Goal: Answer question/provide support: Share knowledge or assist other users

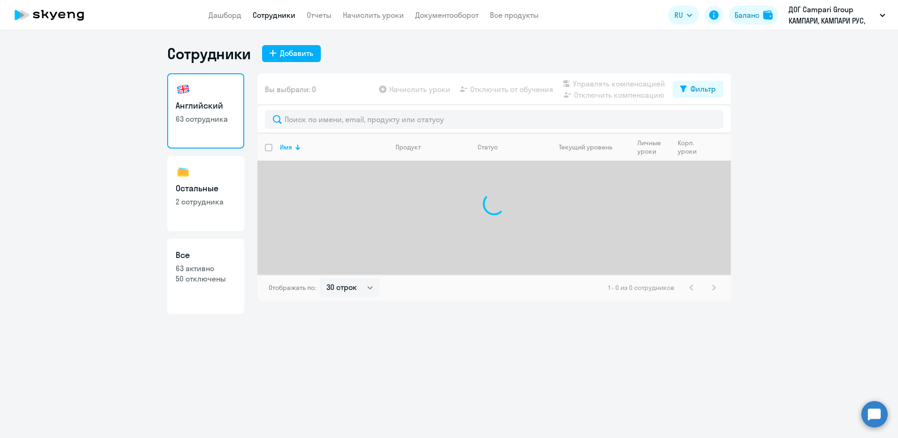
select select "30"
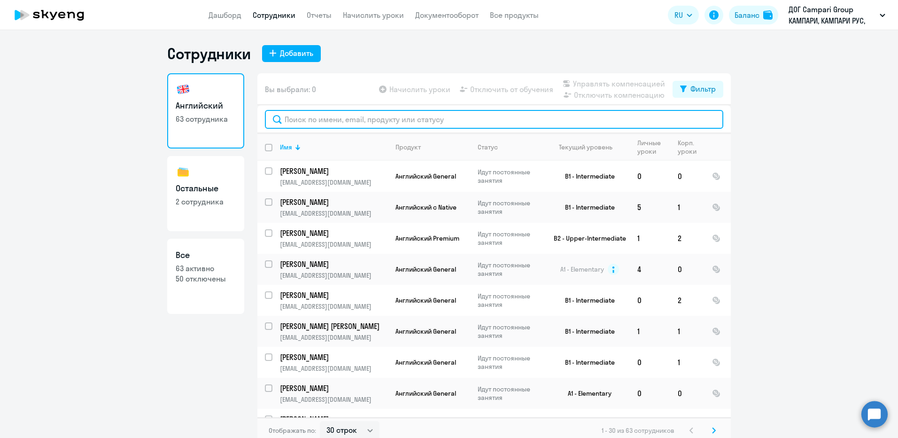
click at [438, 118] on input "text" at bounding box center [494, 119] width 458 height 19
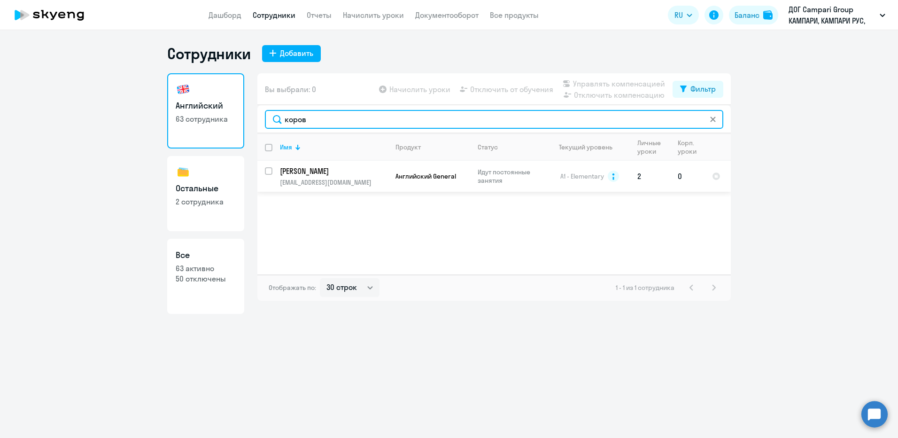
type input "коров"
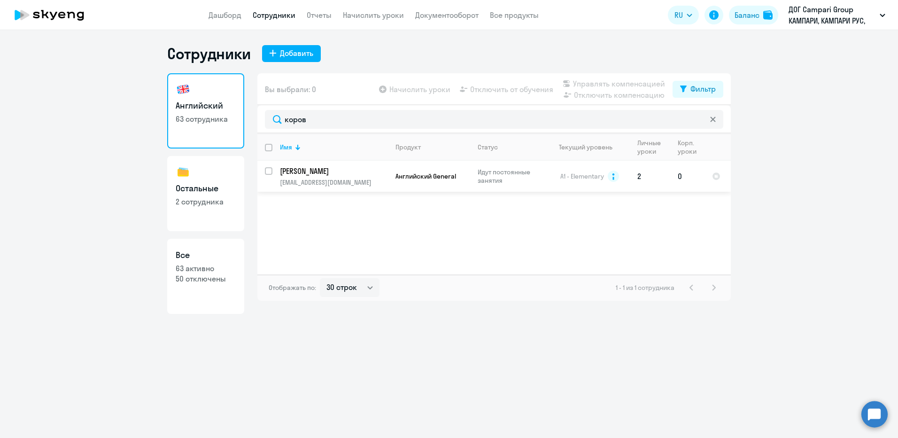
click at [269, 170] on input "select row 16058724" at bounding box center [274, 176] width 19 height 19
checkbox input "true"
click at [610, 87] on span "Управлять компенсацией" at bounding box center [619, 83] width 92 height 11
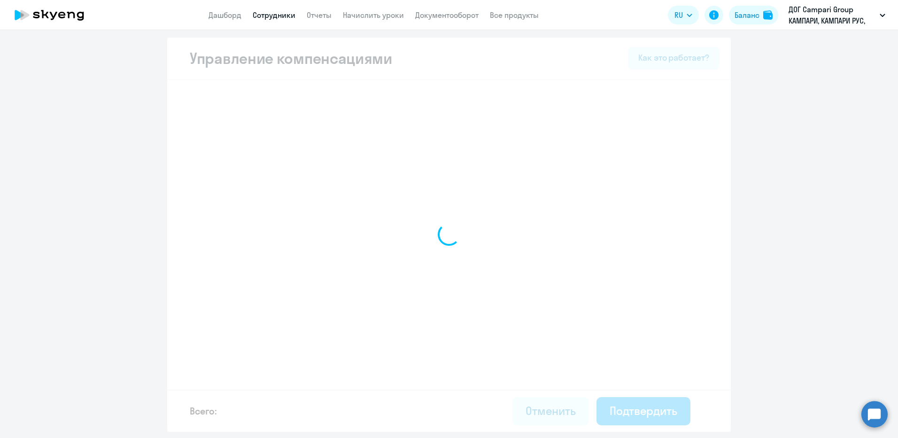
select select "MONTHLY"
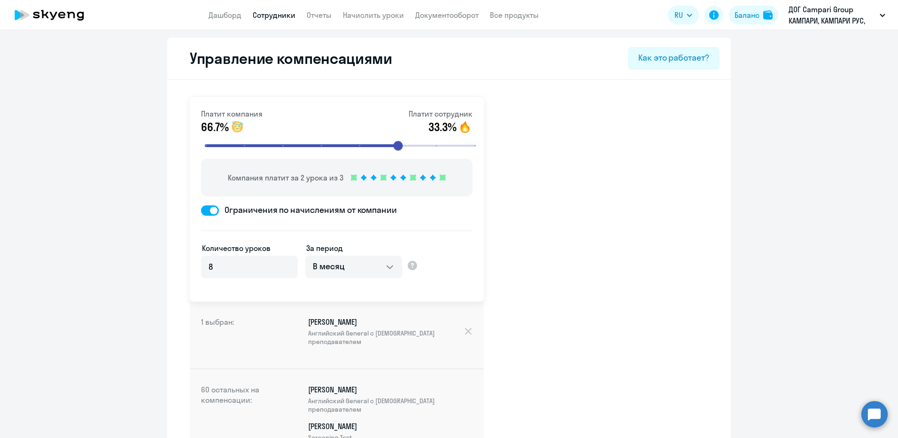
select select "30"
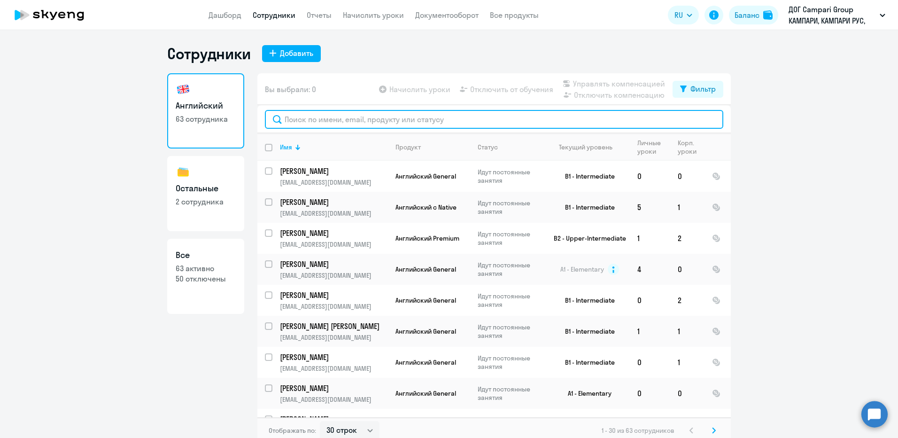
click at [537, 115] on input "text" at bounding box center [494, 119] width 458 height 19
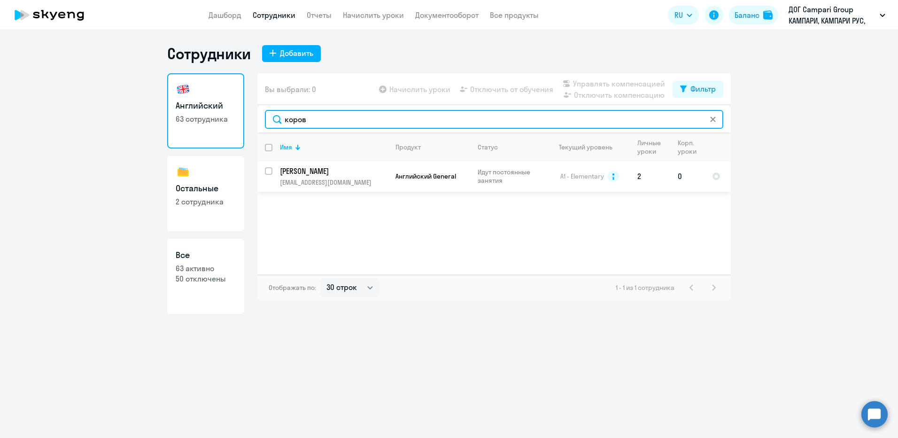
type input "коров"
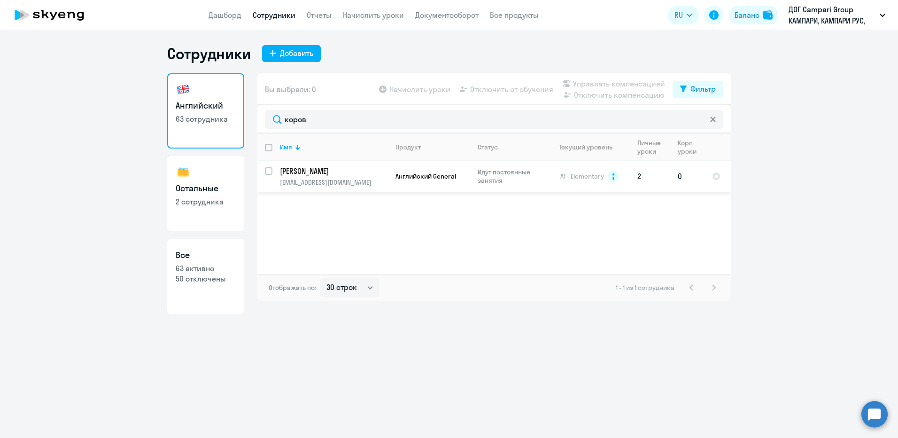
click at [552, 181] on td "A1 - Elementary" at bounding box center [585, 176] width 87 height 31
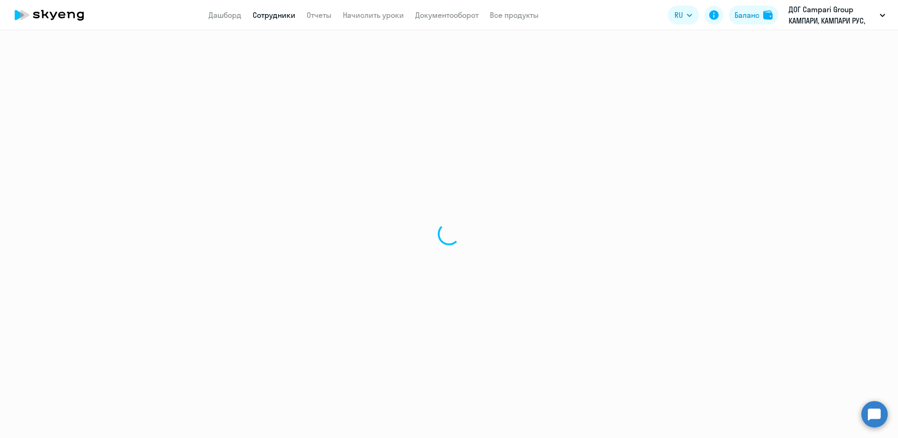
select select "english"
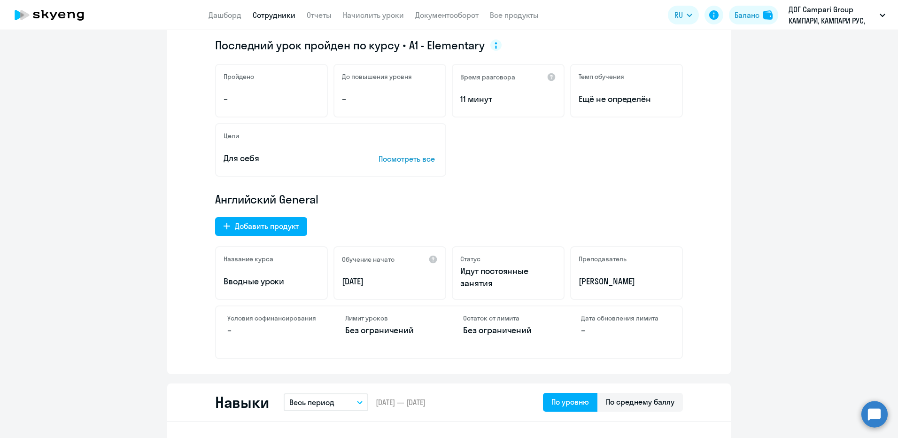
scroll to position [188, 0]
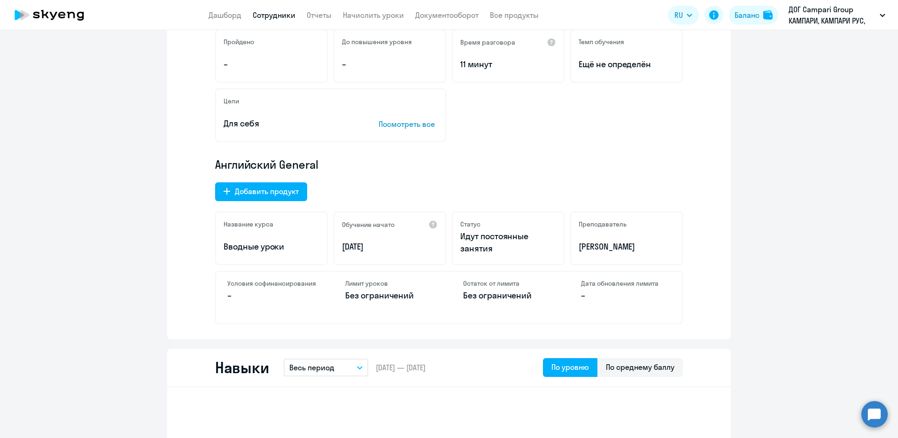
click at [278, 287] on div "Условия софинансирования –" at bounding box center [272, 297] width 112 height 52
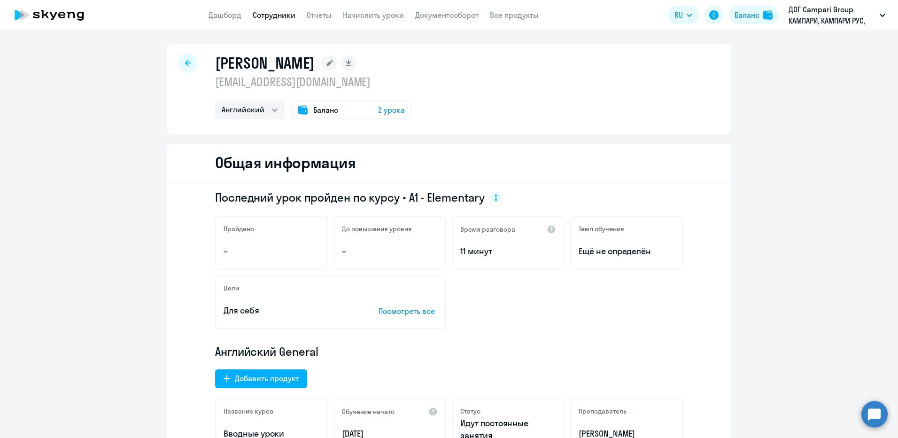
scroll to position [0, 0]
click at [186, 60] on div at bounding box center [187, 63] width 19 height 19
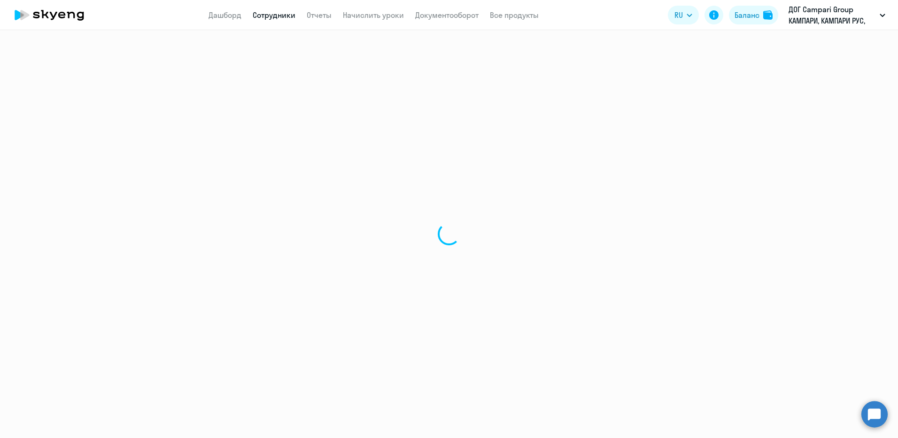
select select "30"
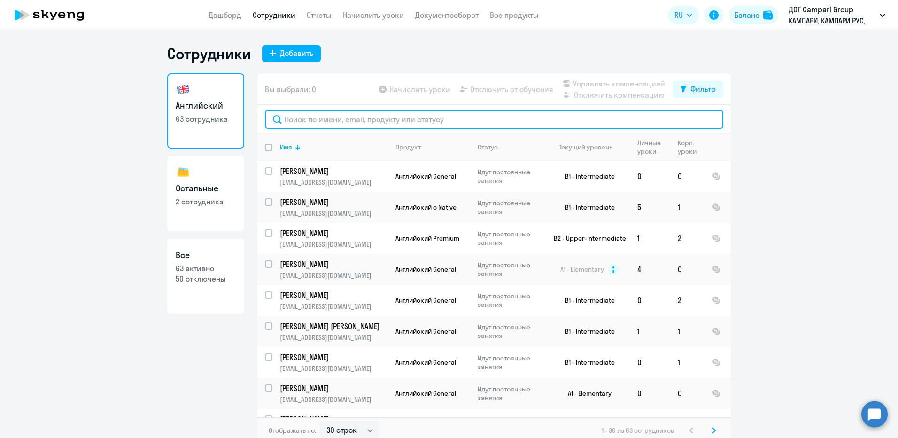
click at [578, 116] on input "text" at bounding box center [494, 119] width 458 height 19
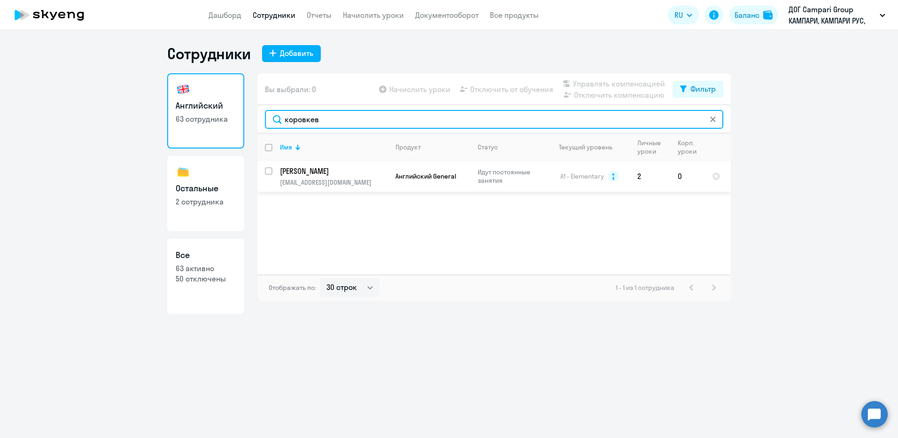
type input "коровкев"
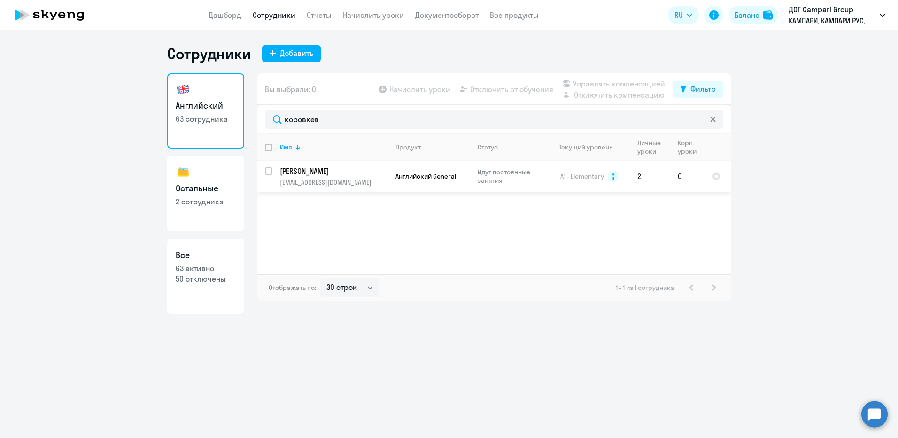
click at [267, 171] on input "select row 16058724" at bounding box center [274, 176] width 19 height 19
checkbox input "true"
click at [332, 178] on p "[EMAIL_ADDRESS][DOMAIN_NAME]" at bounding box center [334, 182] width 108 height 8
select select "english"
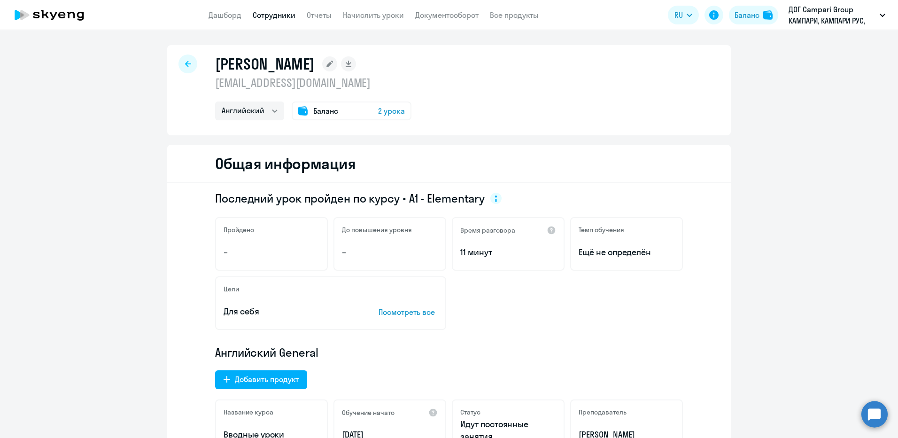
click at [875, 414] on circle at bounding box center [874, 414] width 26 height 26
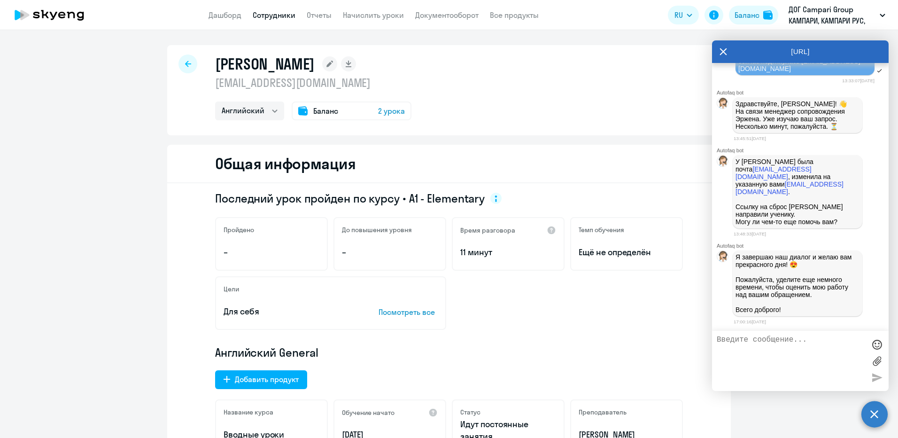
scroll to position [3544, 0]
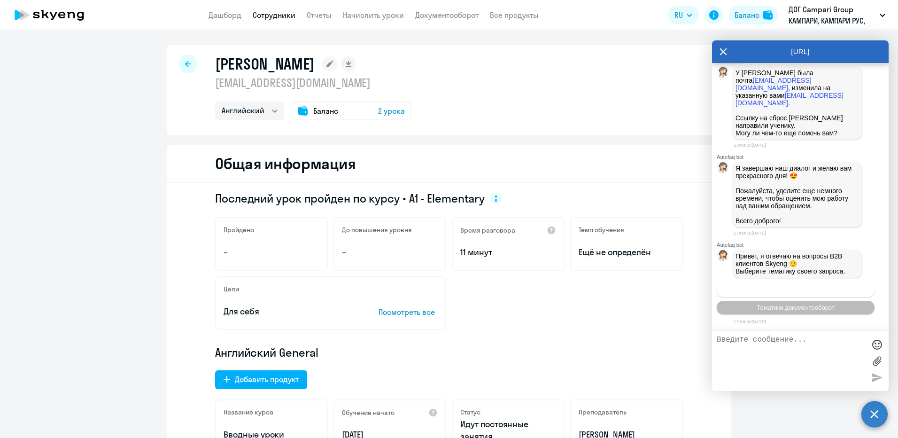
click at [792, 290] on span "Операционное сопровождение" at bounding box center [795, 289] width 88 height 7
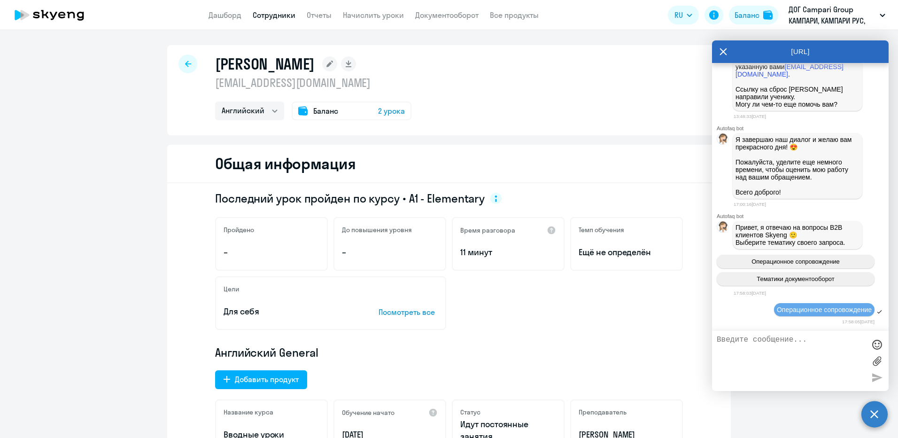
scroll to position [3647, 0]
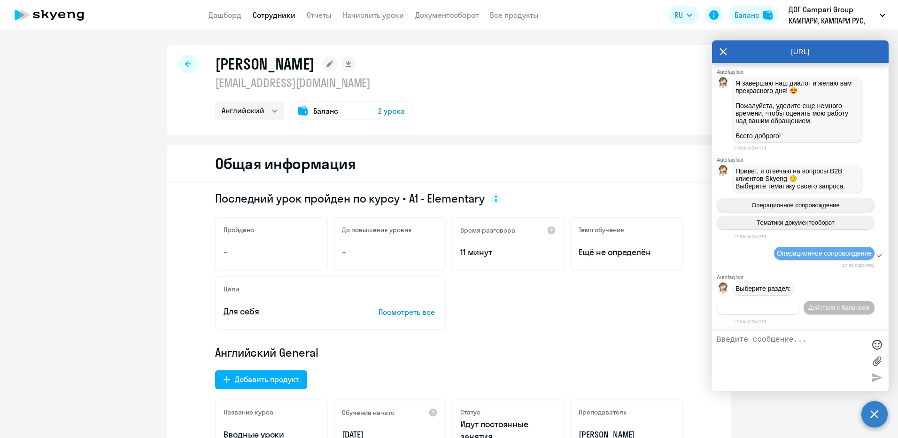
click at [780, 304] on span "Действия по сотрудникам" at bounding box center [758, 307] width 73 height 7
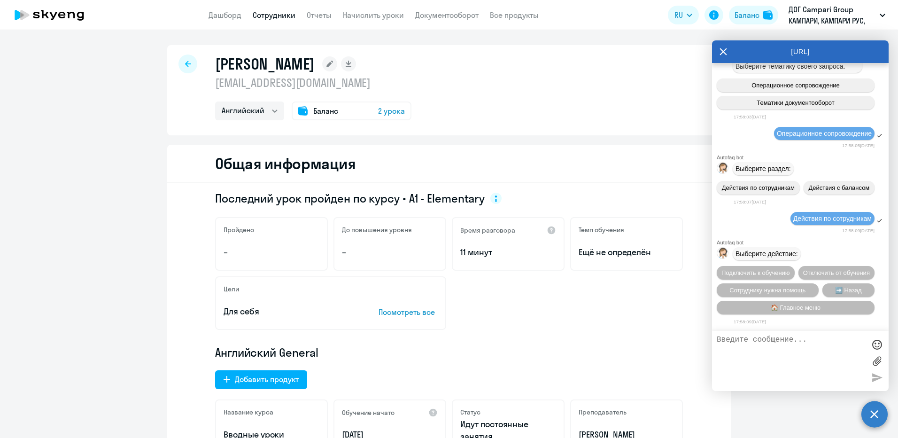
scroll to position [3786, 0]
click at [790, 288] on span "Сотруднику нужна помощь" at bounding box center [767, 289] width 76 height 7
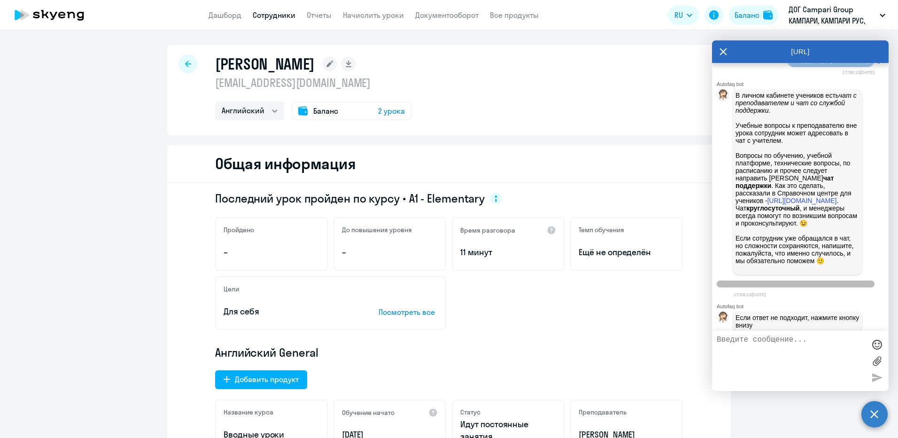
scroll to position [4110, 0]
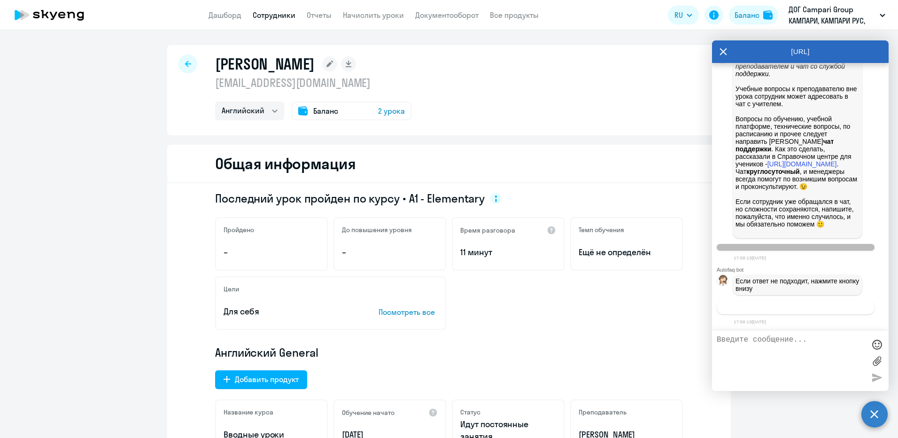
click at [780, 307] on span "Связаться с менеджером" at bounding box center [795, 307] width 72 height 7
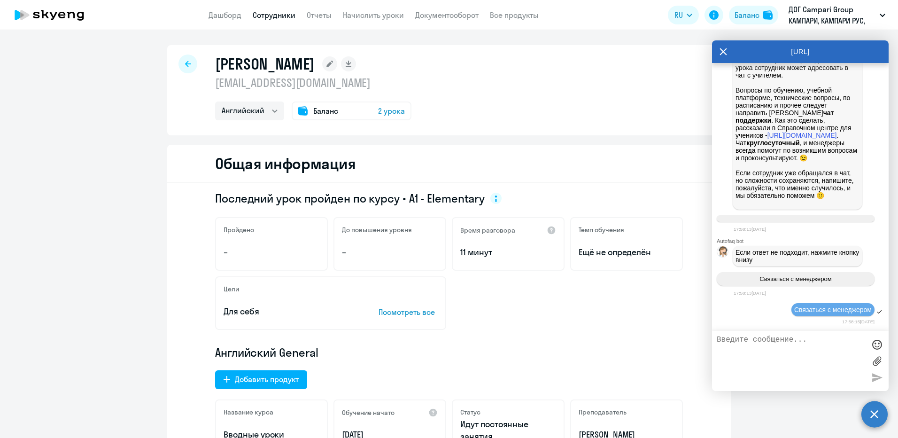
click at [784, 349] on textarea at bounding box center [791, 360] width 148 height 51
type textarea "Добрый день! [PERSON_NAME] не начисляются уроки. Он уже прошел 2 личных урока."
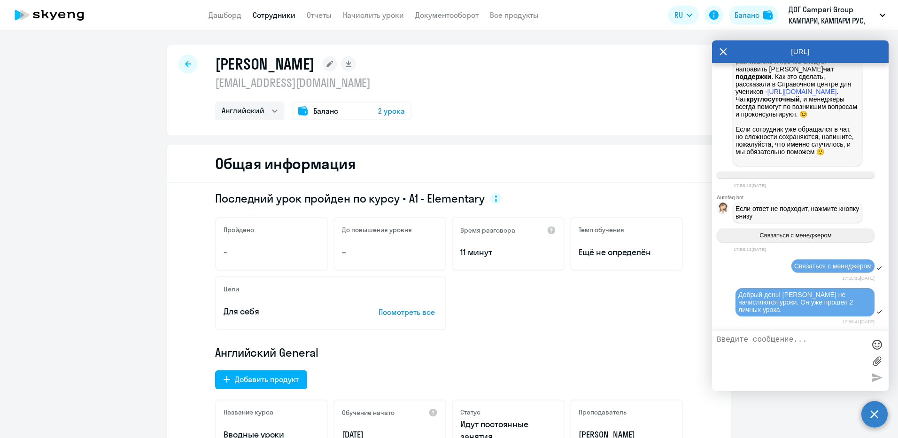
scroll to position [4183, 0]
drag, startPoint x: 330, startPoint y: 85, endPoint x: 200, endPoint y: 85, distance: 130.1
click at [200, 85] on div "[PERSON_NAME] [EMAIL_ADDRESS][DOMAIN_NAME] Английский Баланс 2 урока" at bounding box center [449, 90] width 564 height 90
copy p "[EMAIL_ADDRESS][DOMAIN_NAME]"
click at [791, 351] on textarea at bounding box center [791, 360] width 148 height 51
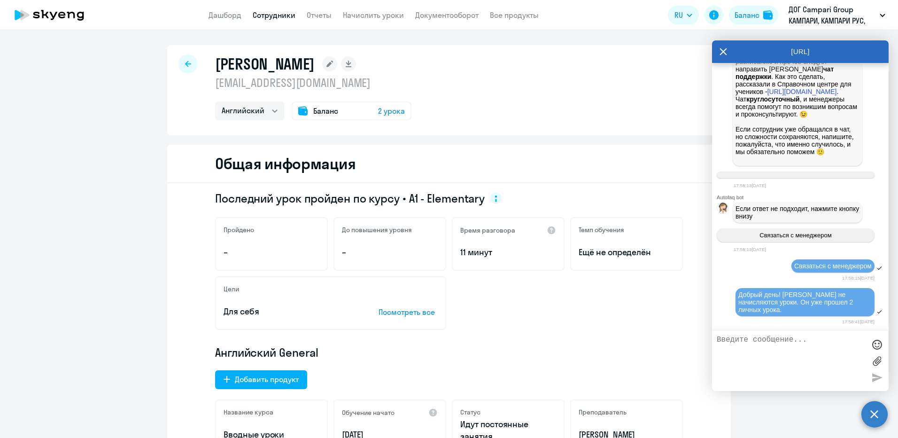
paste textarea "[EMAIL_ADDRESS][DOMAIN_NAME]"
type textarea "[EMAIL_ADDRESS][DOMAIN_NAME]"
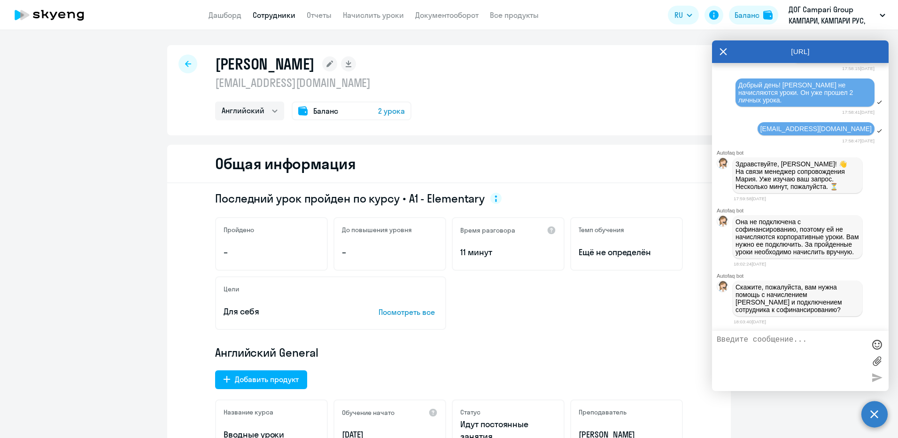
scroll to position [4403, 0]
click at [809, 345] on textarea at bounding box center [791, 360] width 148 height 51
type textarea "я подключала"
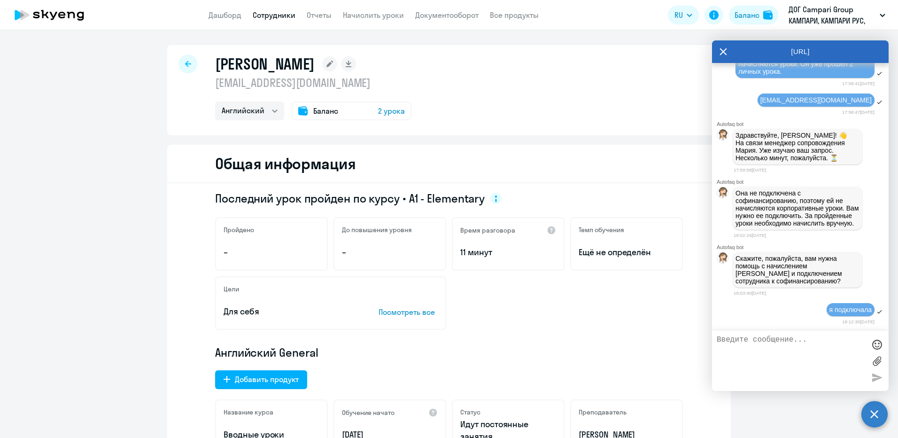
type textarea "п"
type textarea "можете подключить к софинансированию"
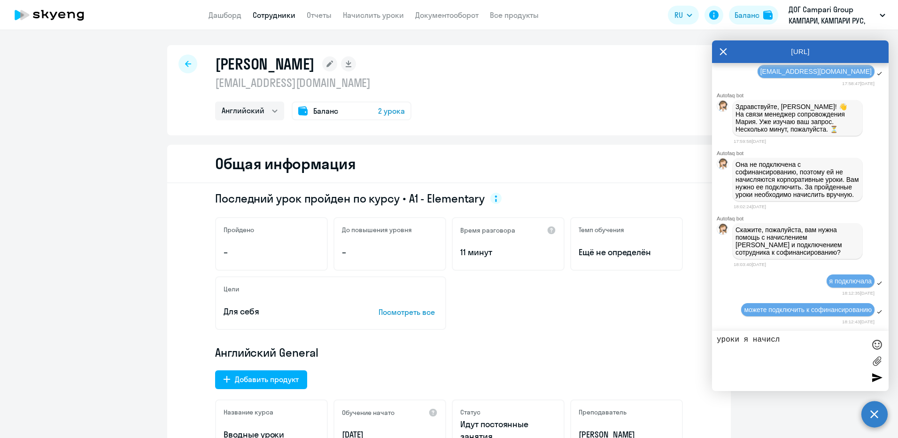
type textarea "уроки я начислю"
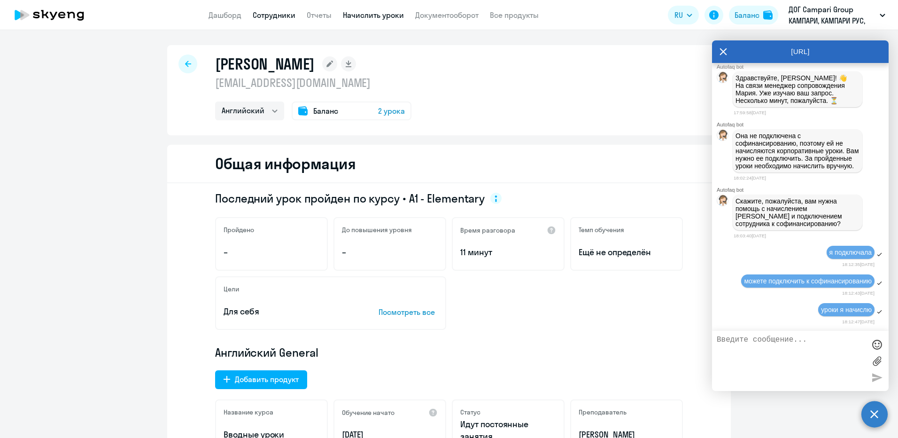
click at [387, 15] on link "Начислить уроки" at bounding box center [373, 14] width 61 height 9
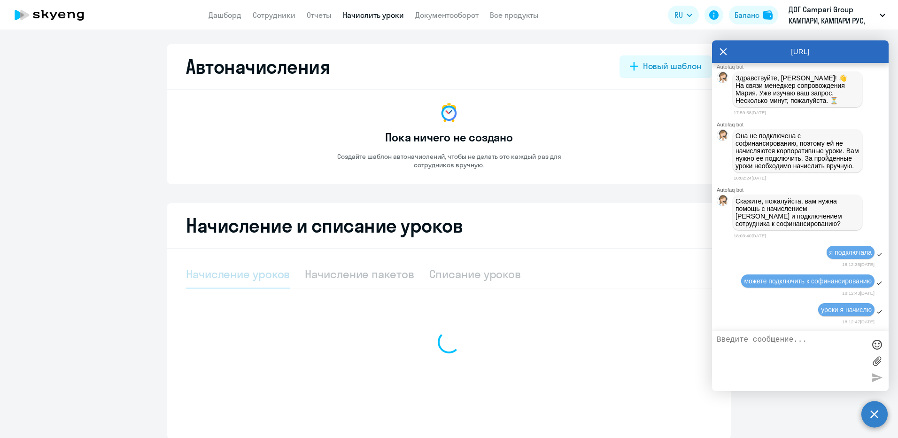
select select "10"
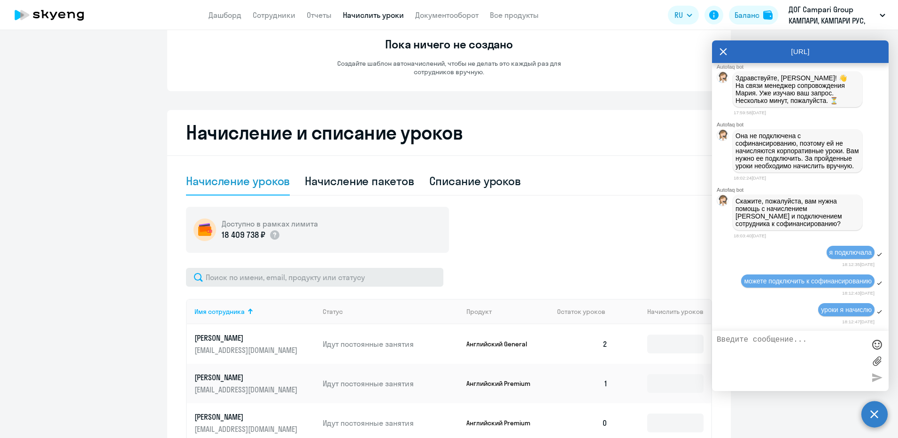
scroll to position [94, 0]
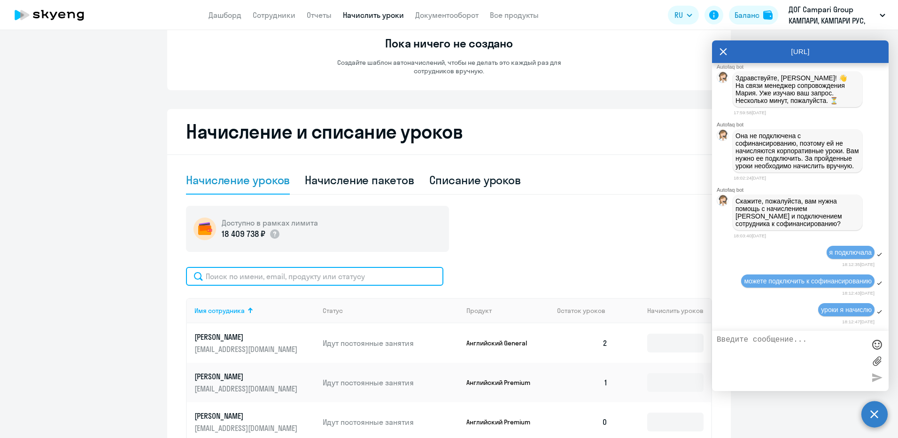
click at [314, 280] on input "text" at bounding box center [314, 276] width 257 height 19
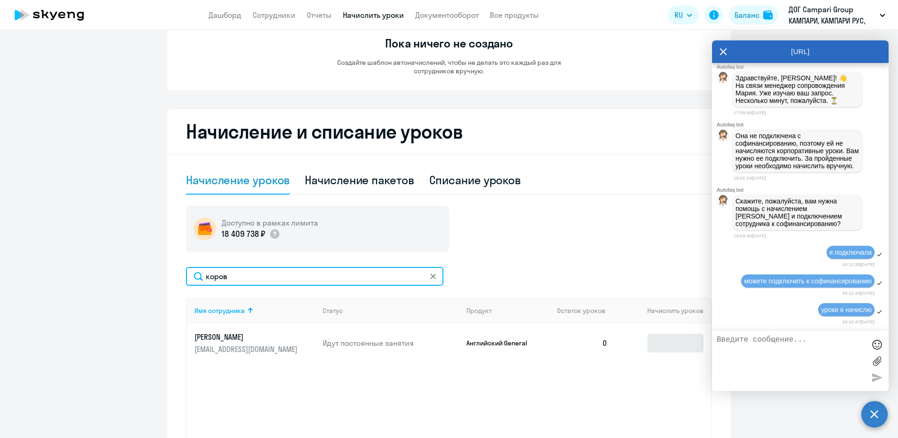
type input "коров"
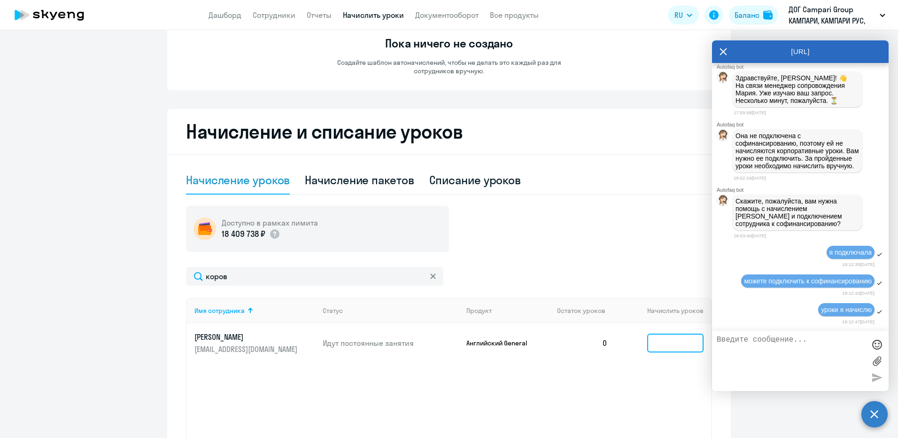
click at [657, 348] on input at bounding box center [675, 342] width 56 height 19
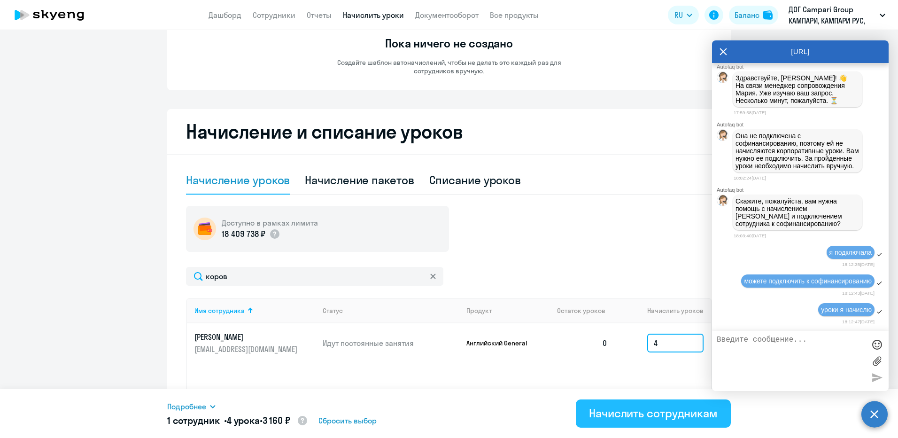
type input "4"
click at [649, 416] on div "Начислить сотрудникам" at bounding box center [653, 412] width 129 height 15
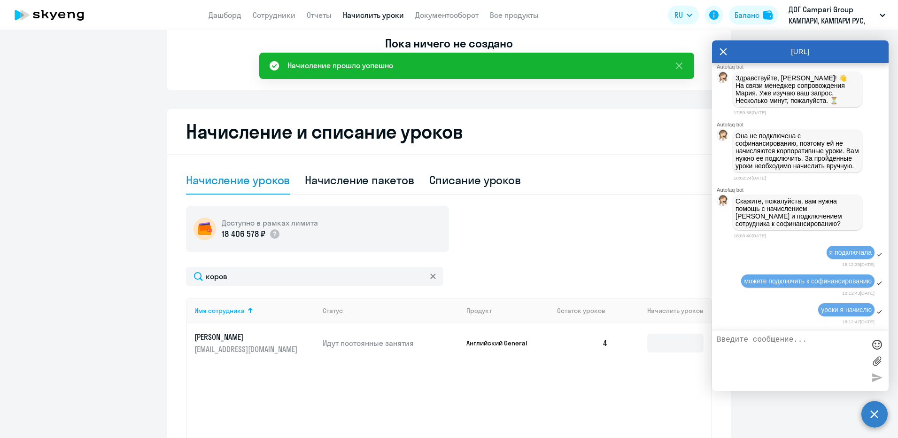
click at [59, 309] on ng-component "Автоначисления Новый шаблон Пока ничего не создано Создайте шаблон автоначислен…" at bounding box center [449, 215] width 898 height 530
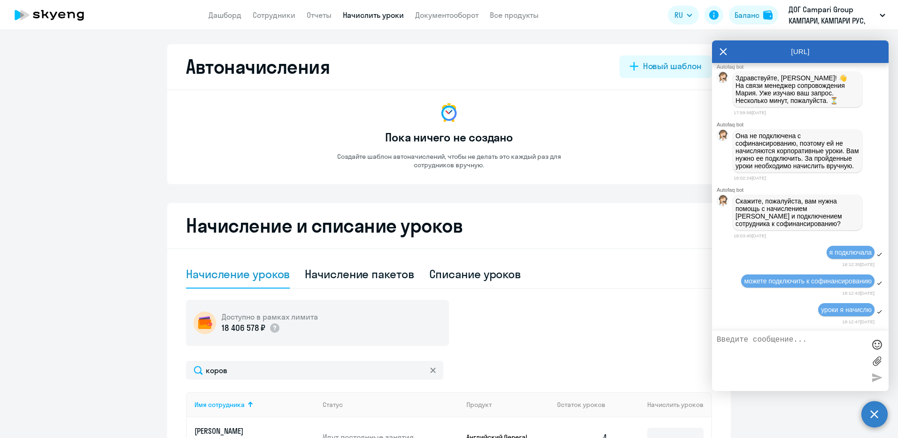
scroll to position [4496, 0]
click at [265, 14] on link "Сотрудники" at bounding box center [274, 14] width 43 height 9
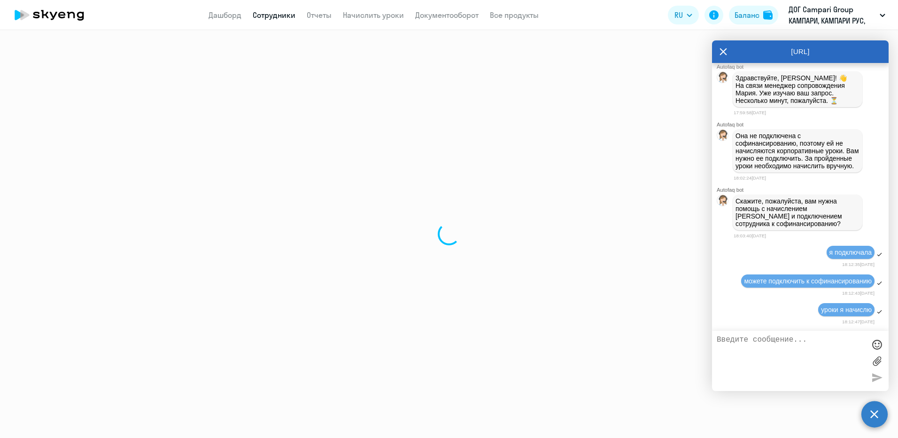
select select "30"
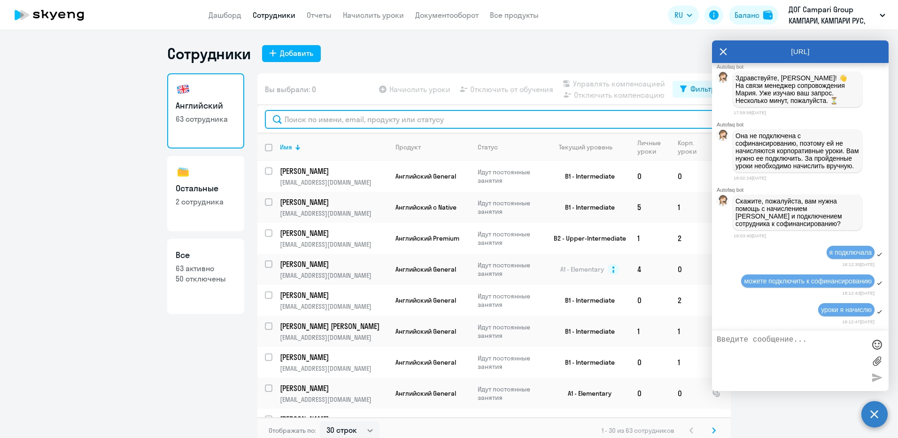
click at [337, 119] on input "text" at bounding box center [494, 119] width 458 height 19
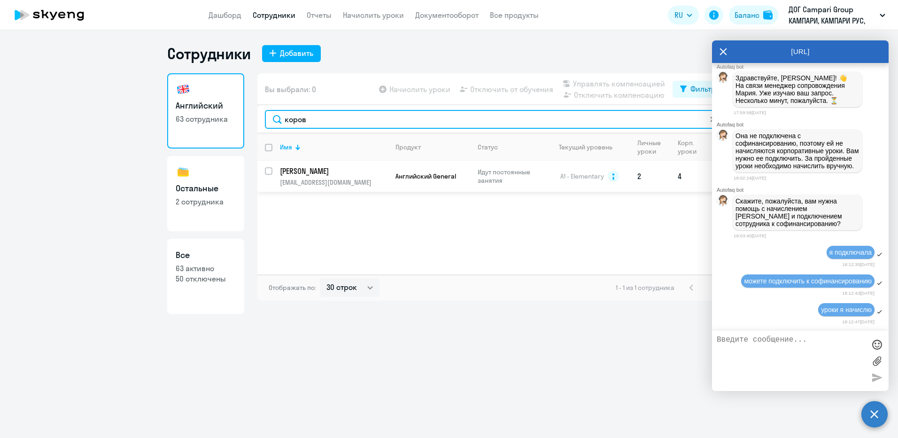
type input "коров"
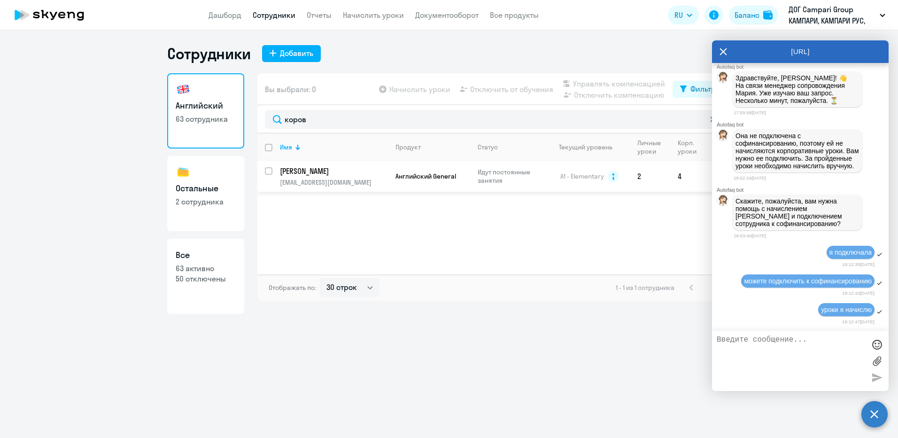
click at [268, 172] on input "select row 16058724" at bounding box center [274, 176] width 19 height 19
checkbox input "true"
click at [592, 83] on span "Управлять компенсацией" at bounding box center [619, 83] width 92 height 11
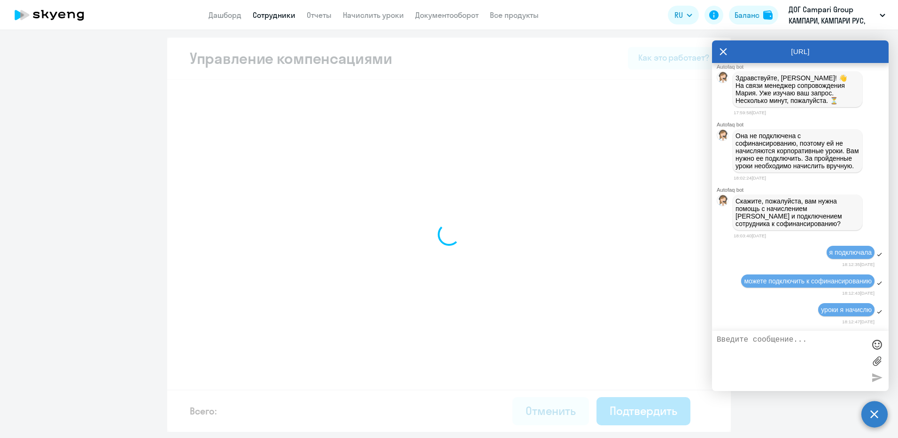
select select "MONTHLY"
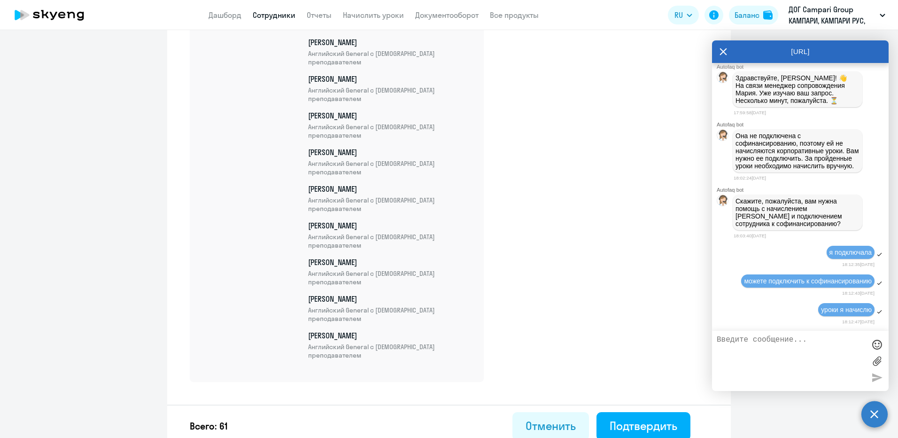
scroll to position [2215, 0]
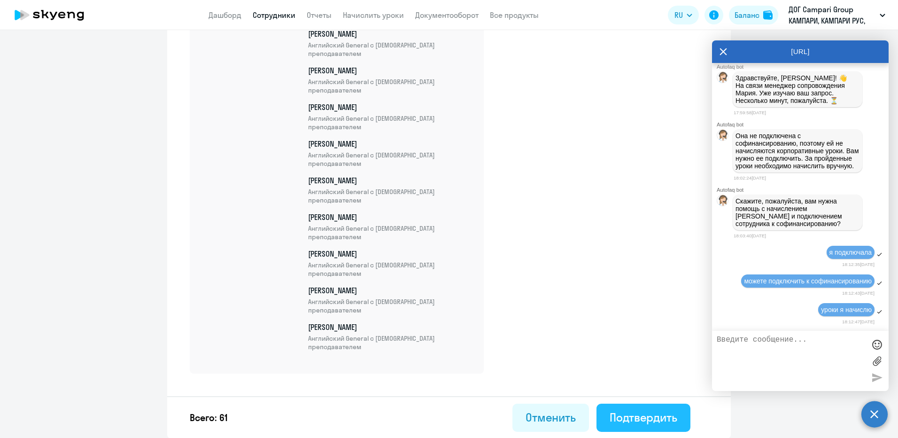
click at [651, 418] on div "Подтвердить" at bounding box center [644, 416] width 68 height 15
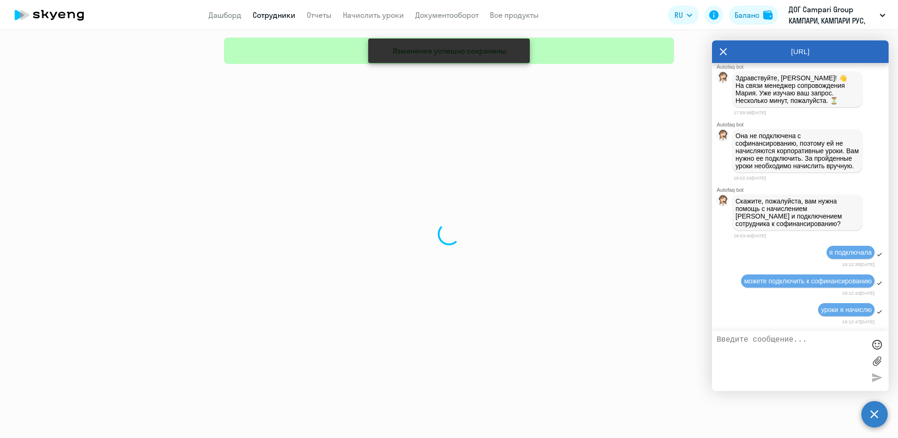
select select "30"
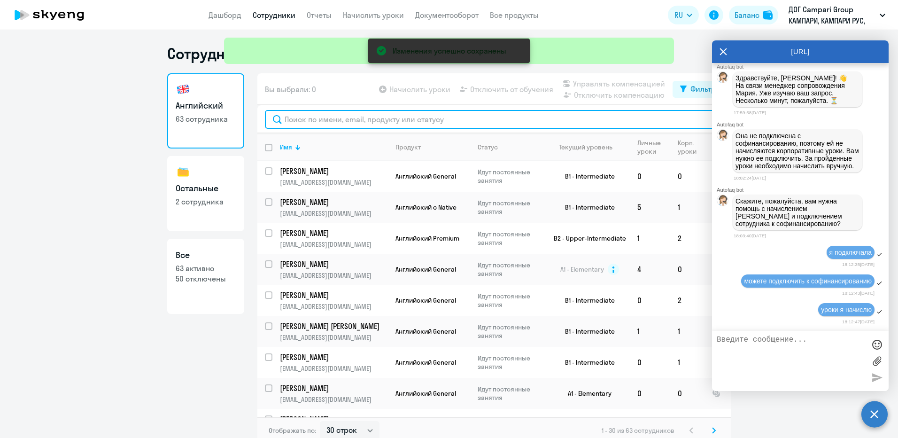
click at [368, 115] on input "text" at bounding box center [494, 119] width 458 height 19
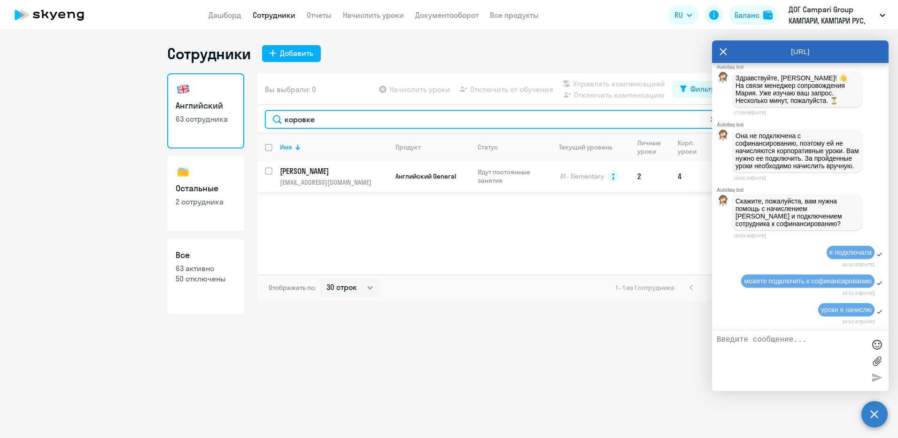
type input "коровке"
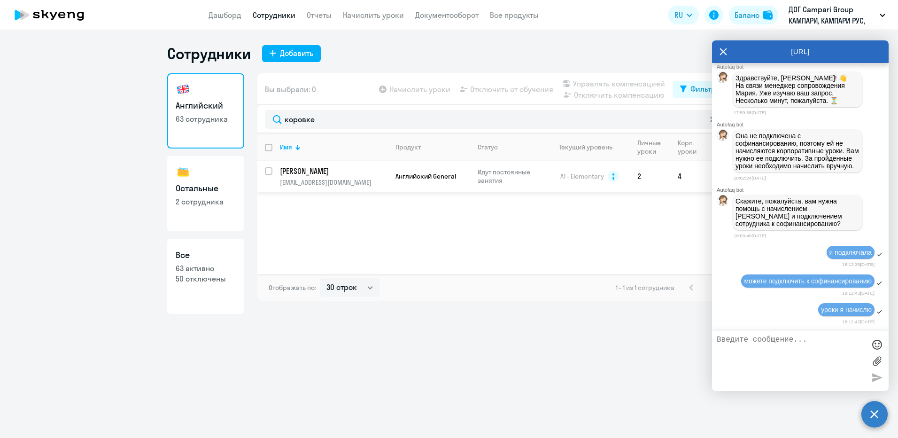
click at [307, 178] on p "[EMAIL_ADDRESS][DOMAIN_NAME]" at bounding box center [334, 182] width 108 height 8
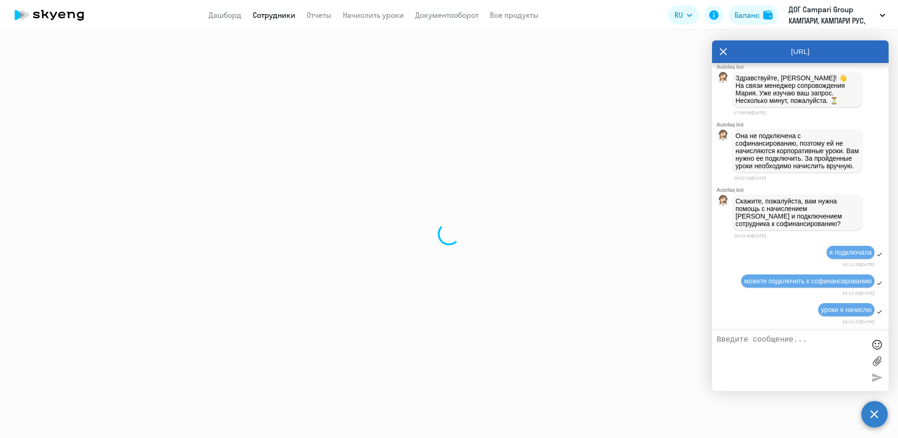
select select "english"
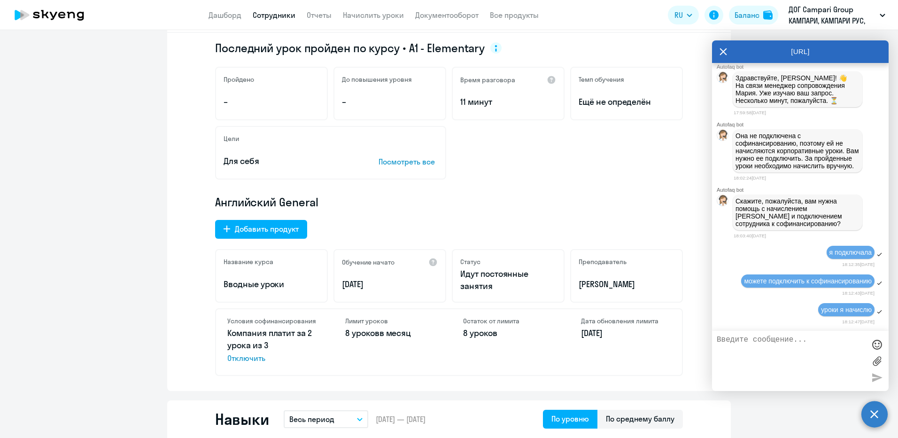
scroll to position [188, 0]
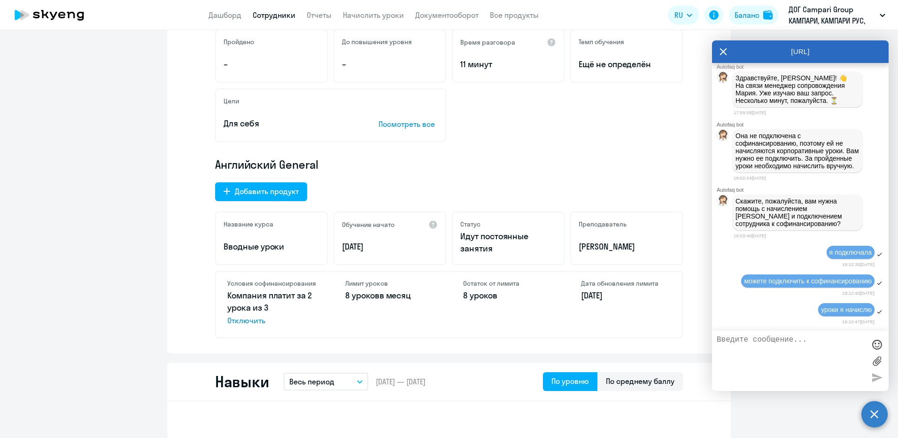
click at [721, 50] on icon at bounding box center [723, 51] width 7 height 7
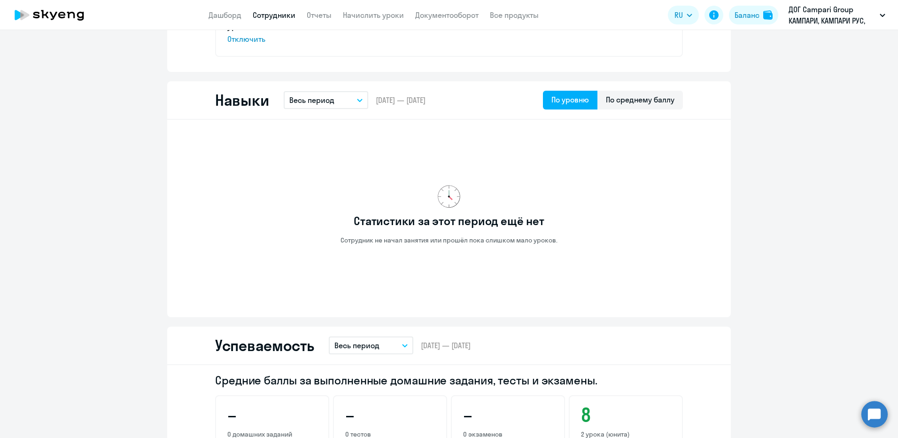
scroll to position [517, 0]
